Goal: Transaction & Acquisition: Purchase product/service

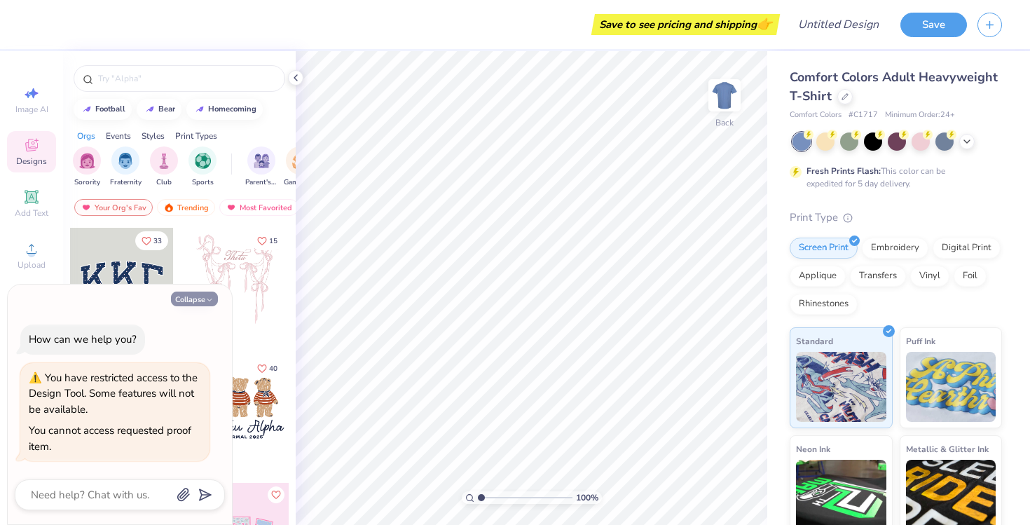
click at [198, 297] on button "Collapse" at bounding box center [194, 299] width 47 height 15
type textarea "x"
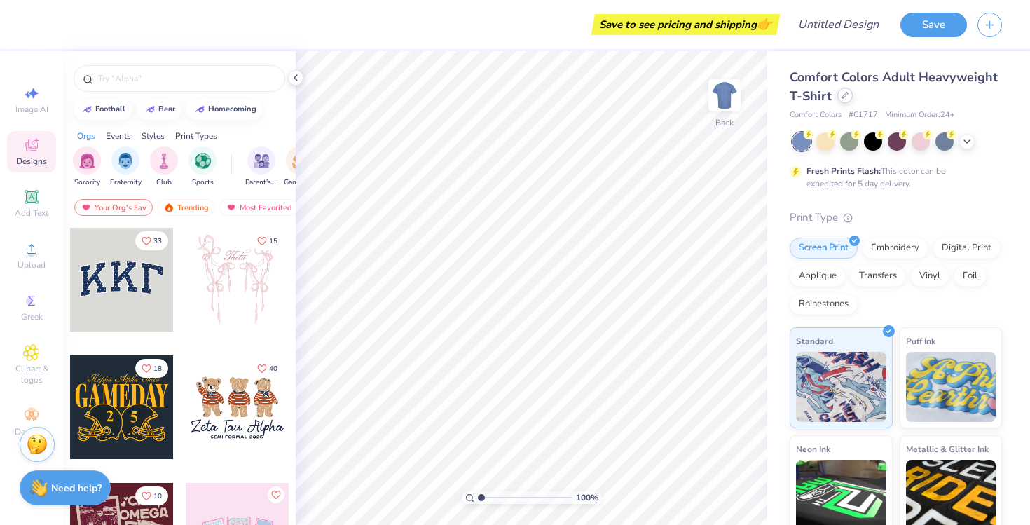
click at [847, 96] on icon at bounding box center [845, 95] width 7 height 7
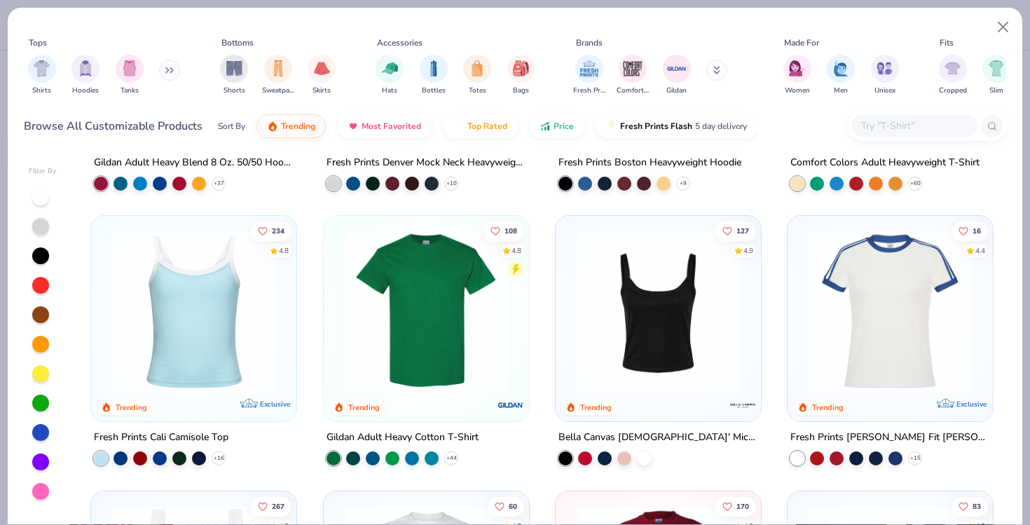
scroll to position [217, 0]
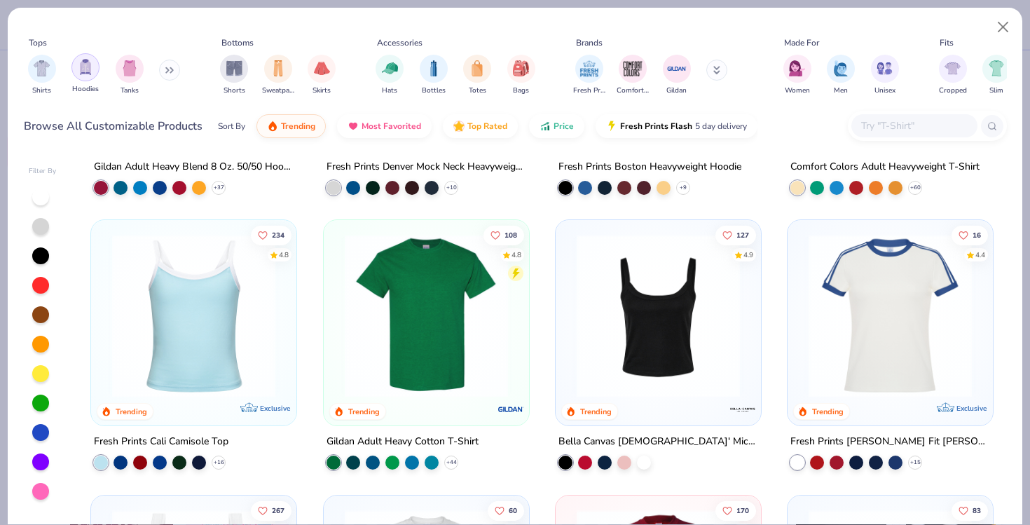
click at [85, 69] on img "filter for Hoodies" at bounding box center [85, 67] width 15 height 16
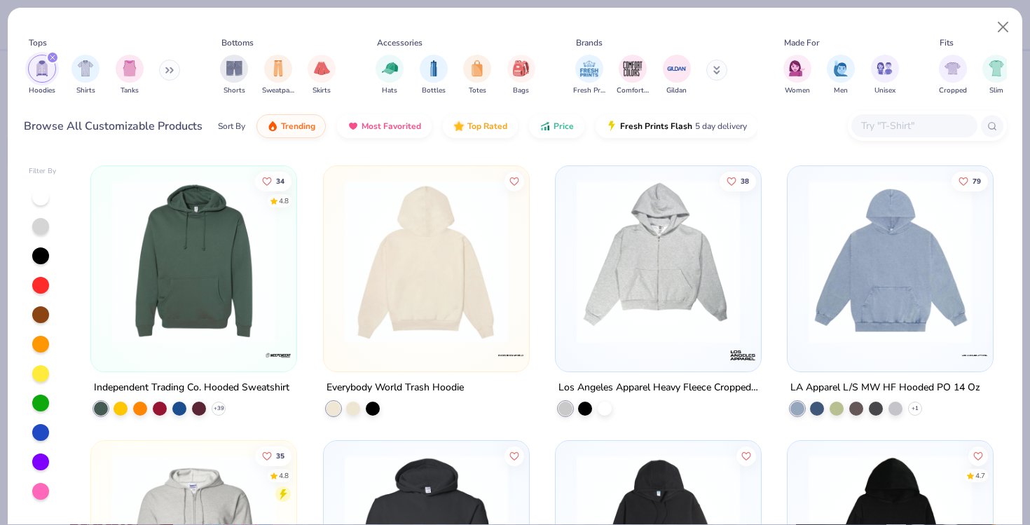
scroll to position [823, 0]
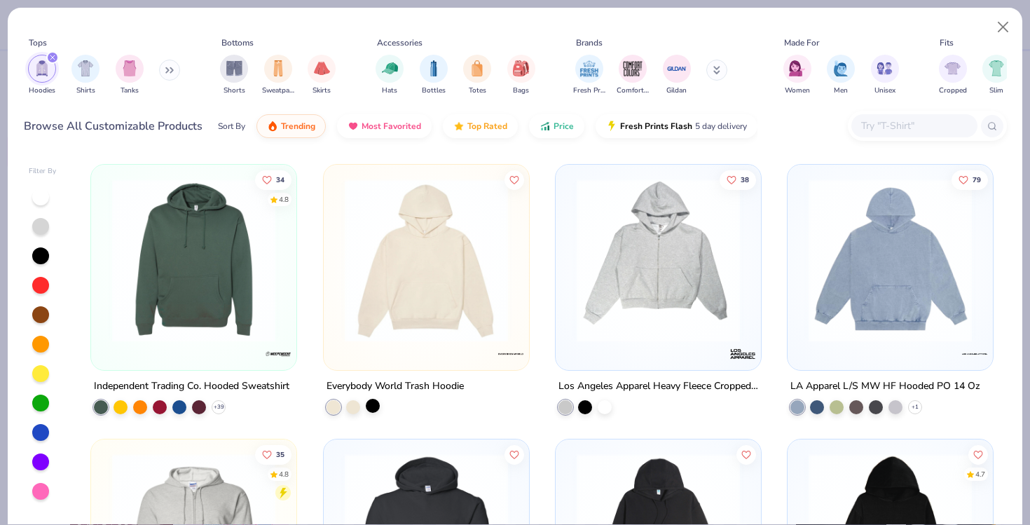
click at [374, 405] on div at bounding box center [373, 406] width 14 height 14
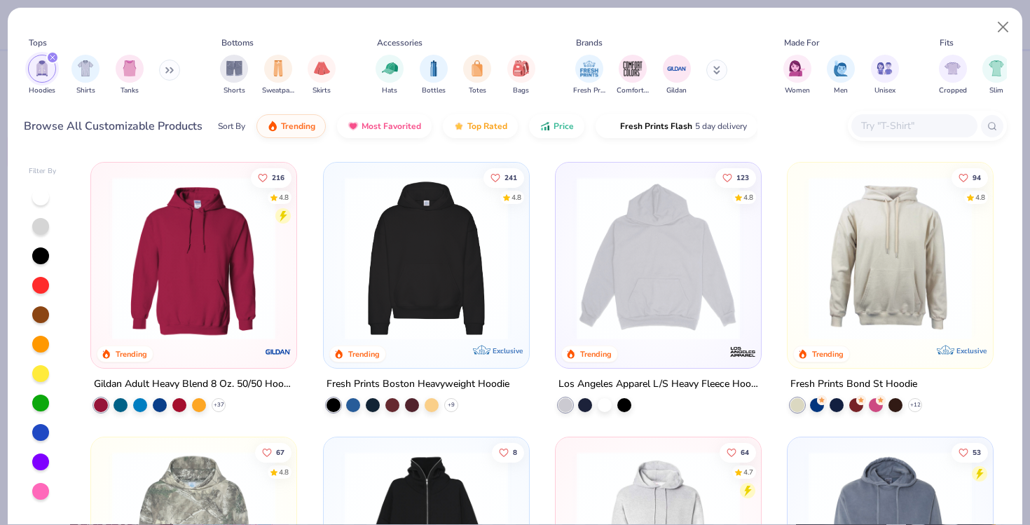
scroll to position [0, 0]
click at [451, 404] on polyline at bounding box center [452, 405] width 6 height 3
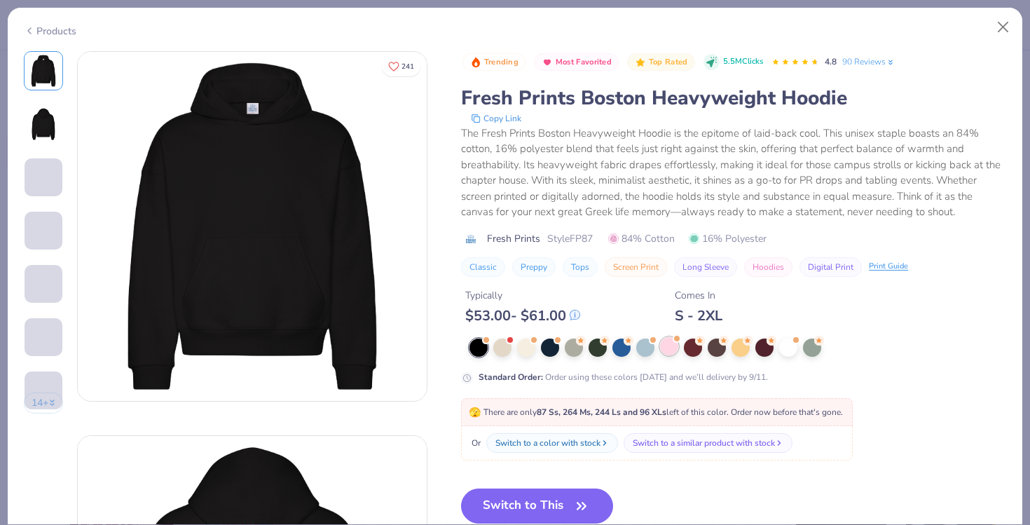
click at [669, 342] on div at bounding box center [669, 346] width 18 height 18
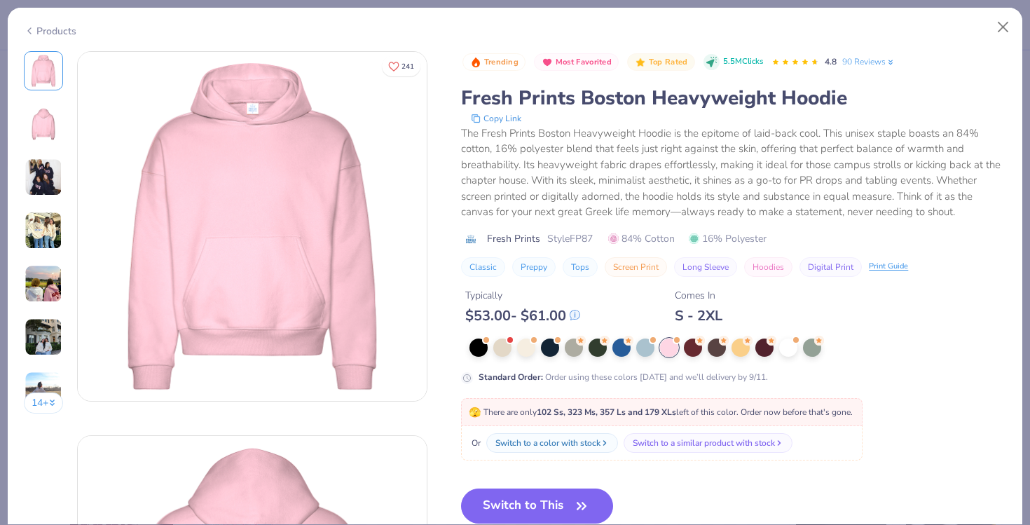
click at [34, 235] on img at bounding box center [44, 231] width 38 height 38
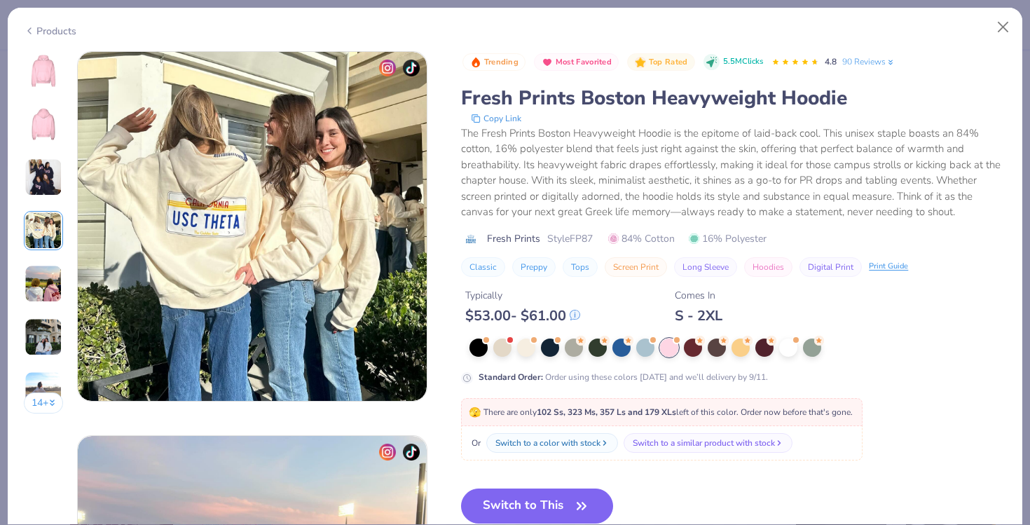
click at [44, 160] on img at bounding box center [44, 177] width 38 height 38
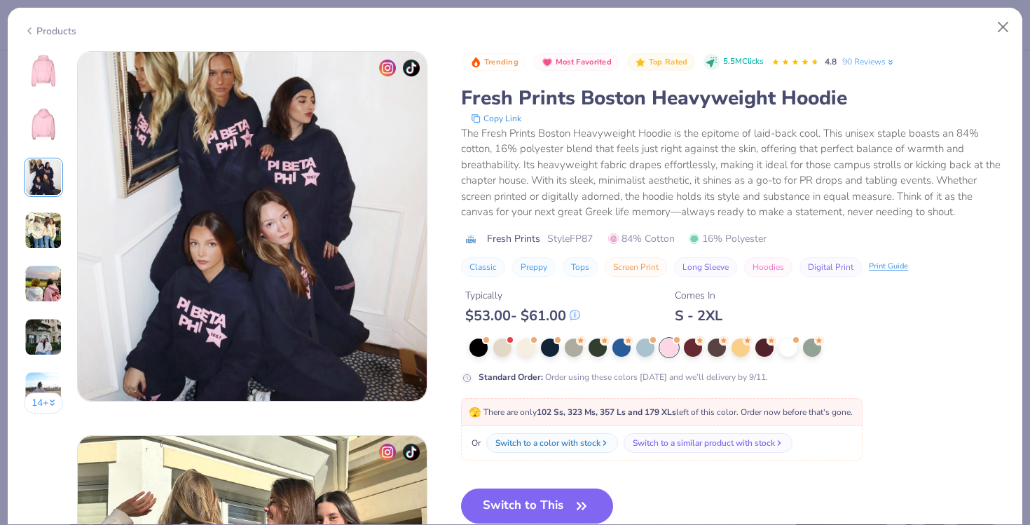
click at [48, 141] on div at bounding box center [43, 123] width 39 height 39
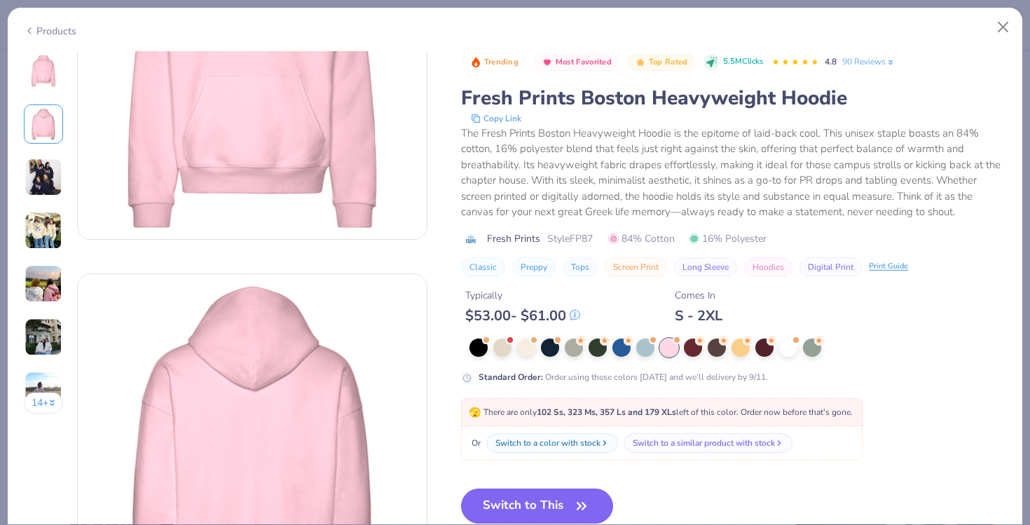
scroll to position [159, 0]
